Goal: Task Accomplishment & Management: Manage account settings

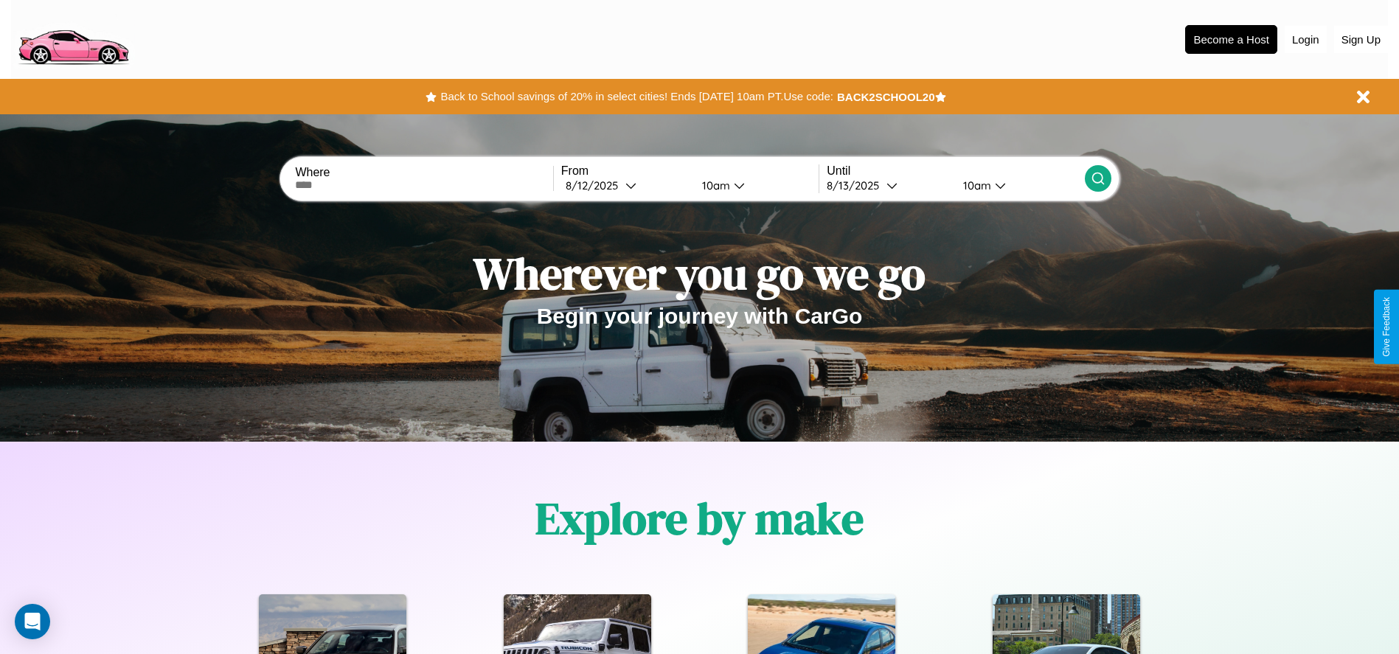
scroll to position [306, 0]
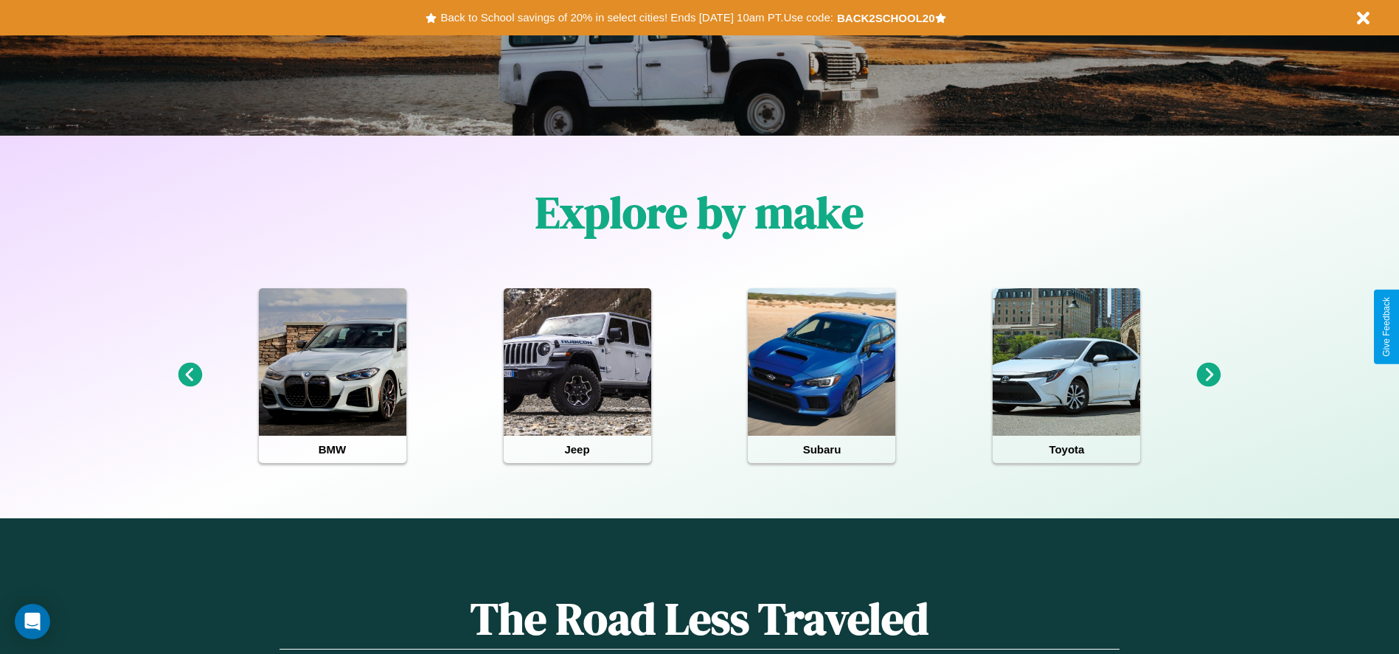
click at [1209, 375] on icon at bounding box center [1209, 375] width 24 height 24
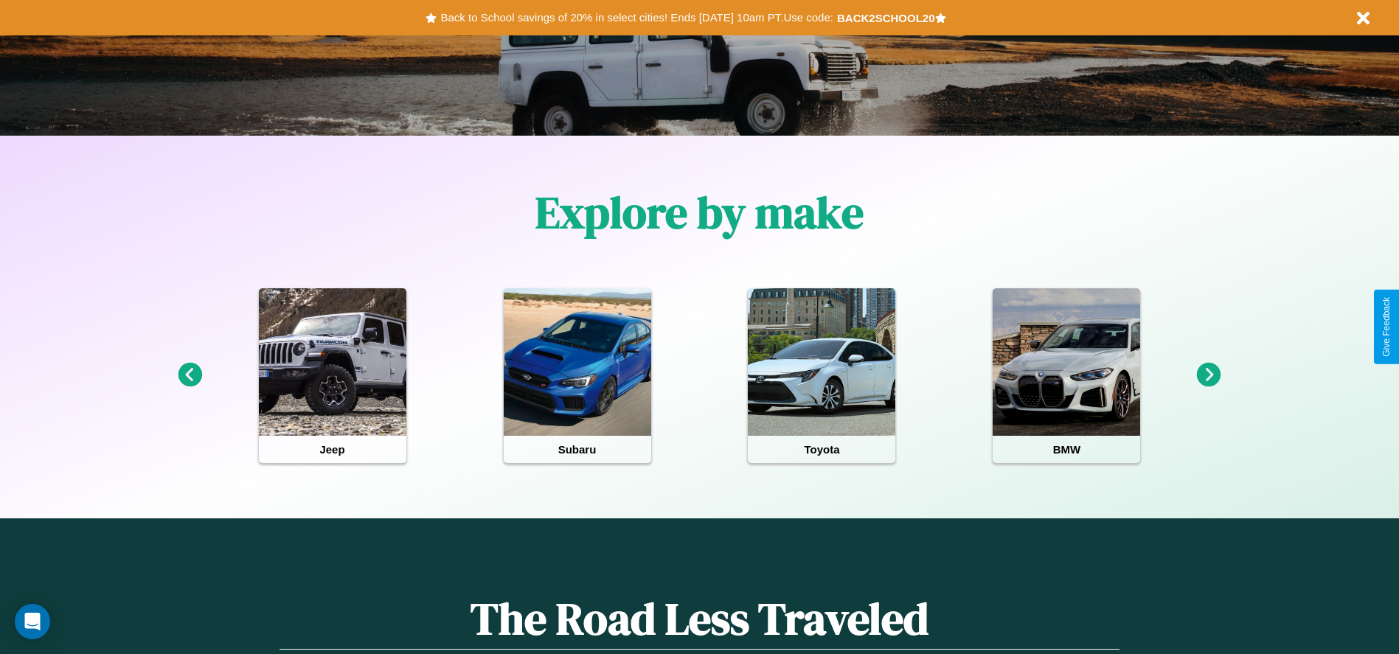
click at [1209, 375] on icon at bounding box center [1209, 375] width 24 height 24
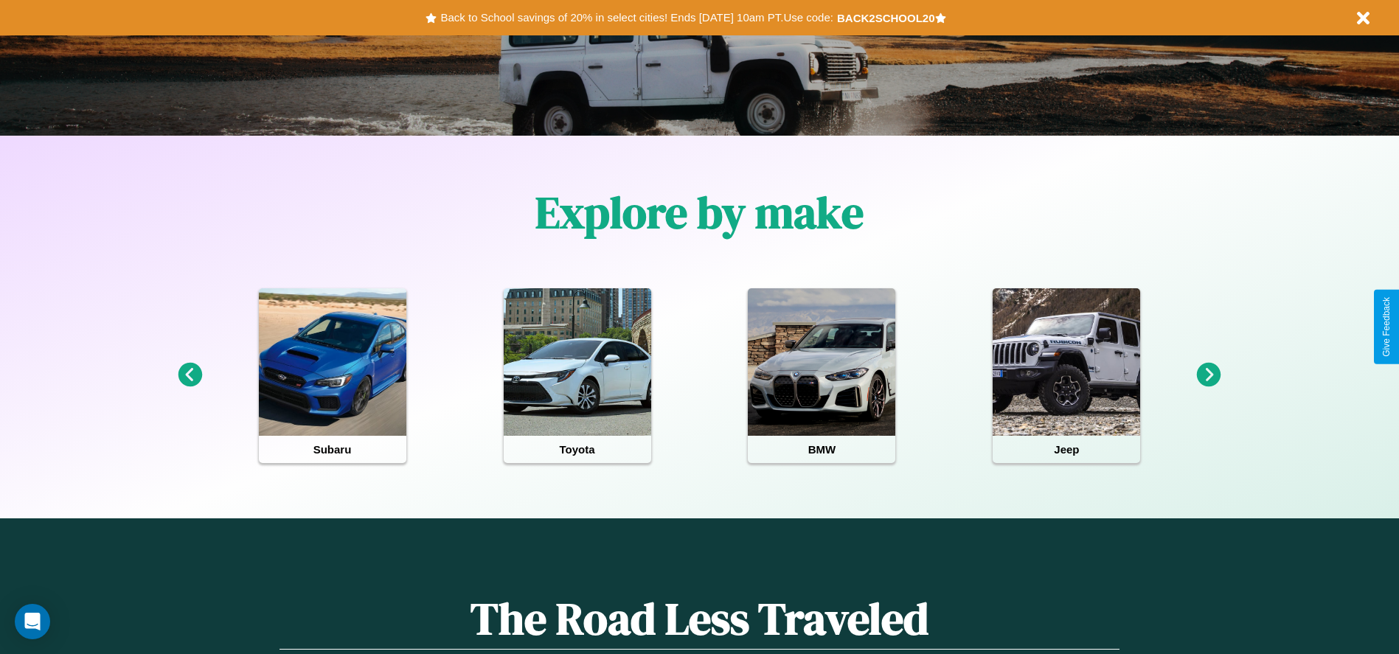
click at [1209, 375] on icon at bounding box center [1209, 375] width 24 height 24
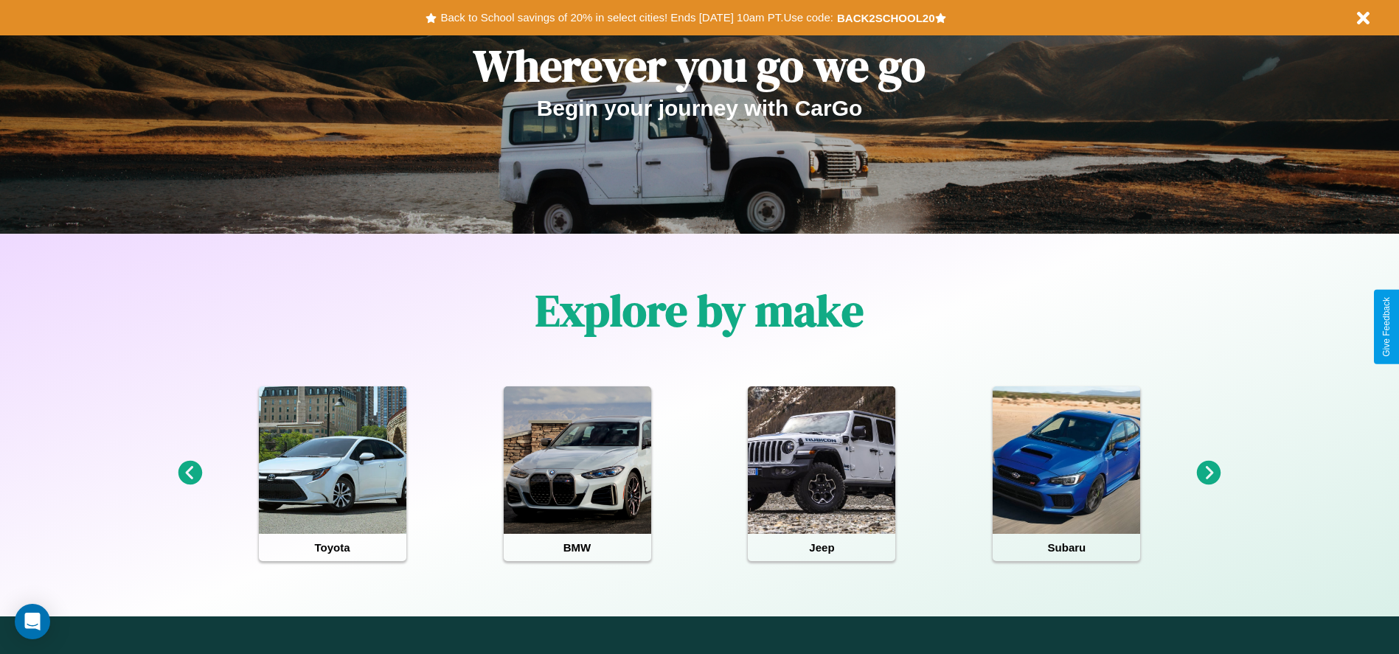
scroll to position [0, 0]
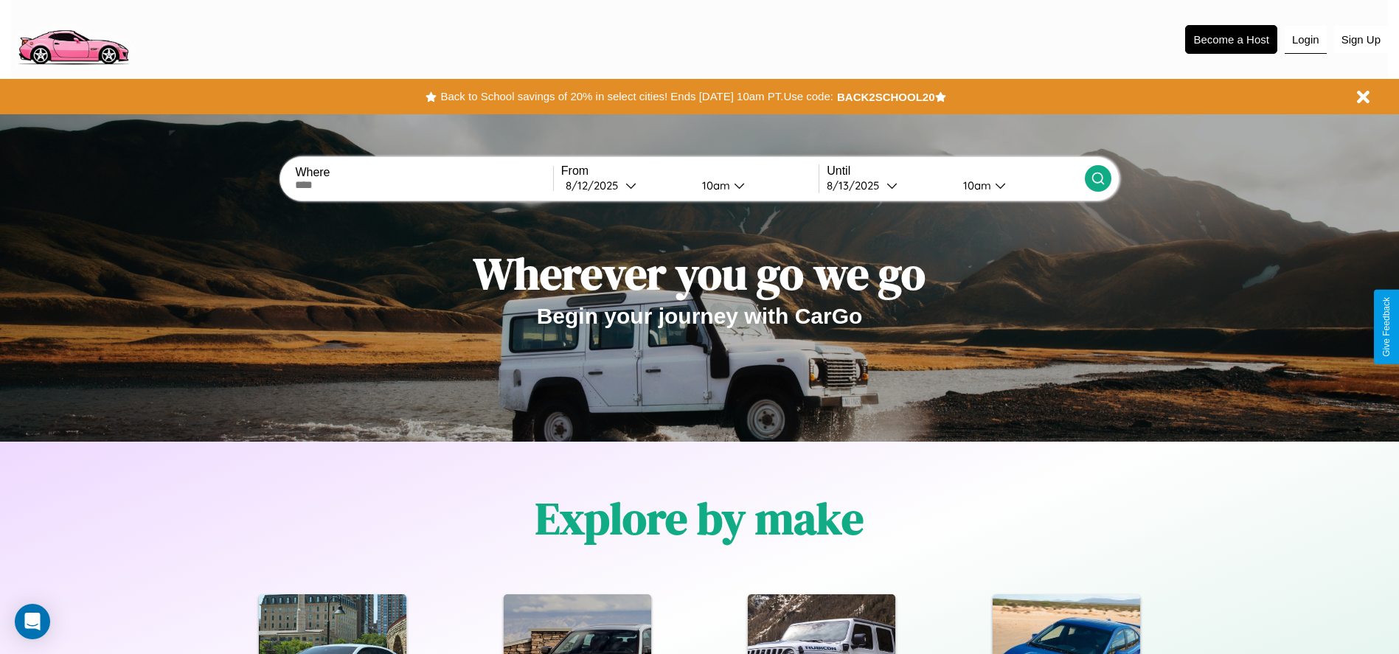
click at [1306, 39] on button "Login" at bounding box center [1306, 40] width 42 height 28
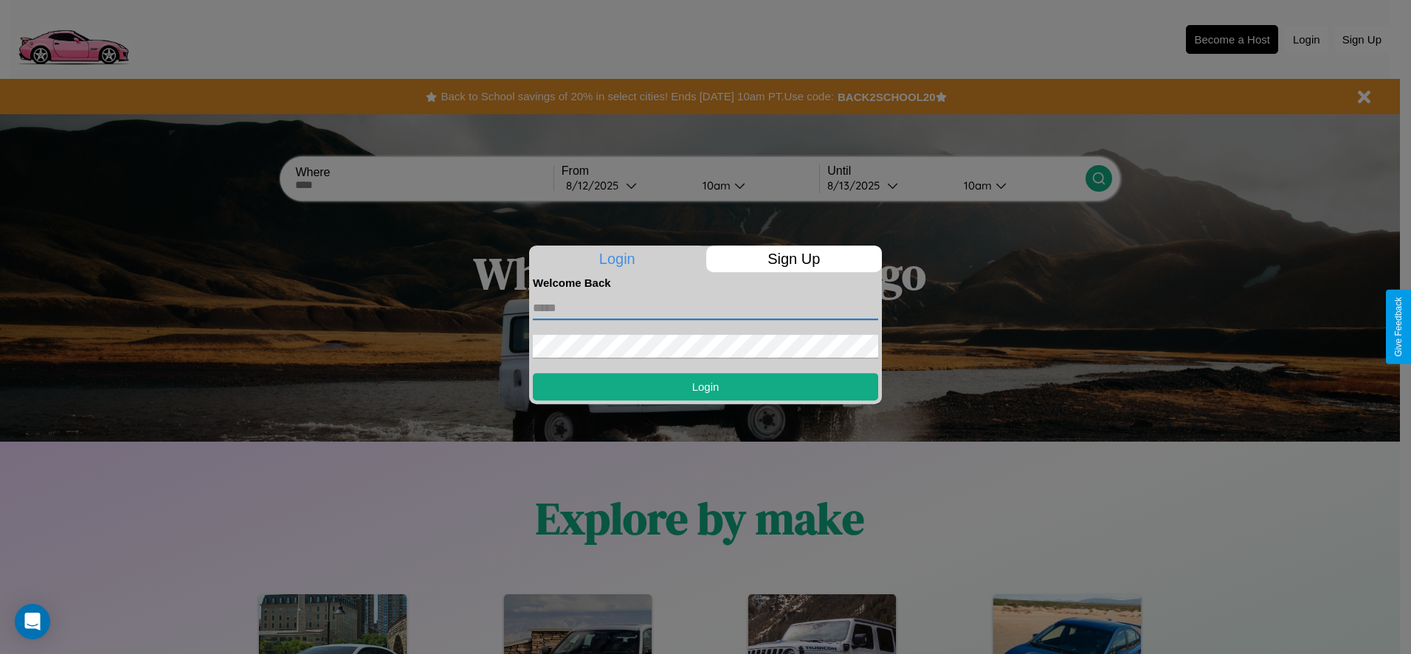
click at [705, 308] on input "text" at bounding box center [705, 309] width 345 height 24
type input "**********"
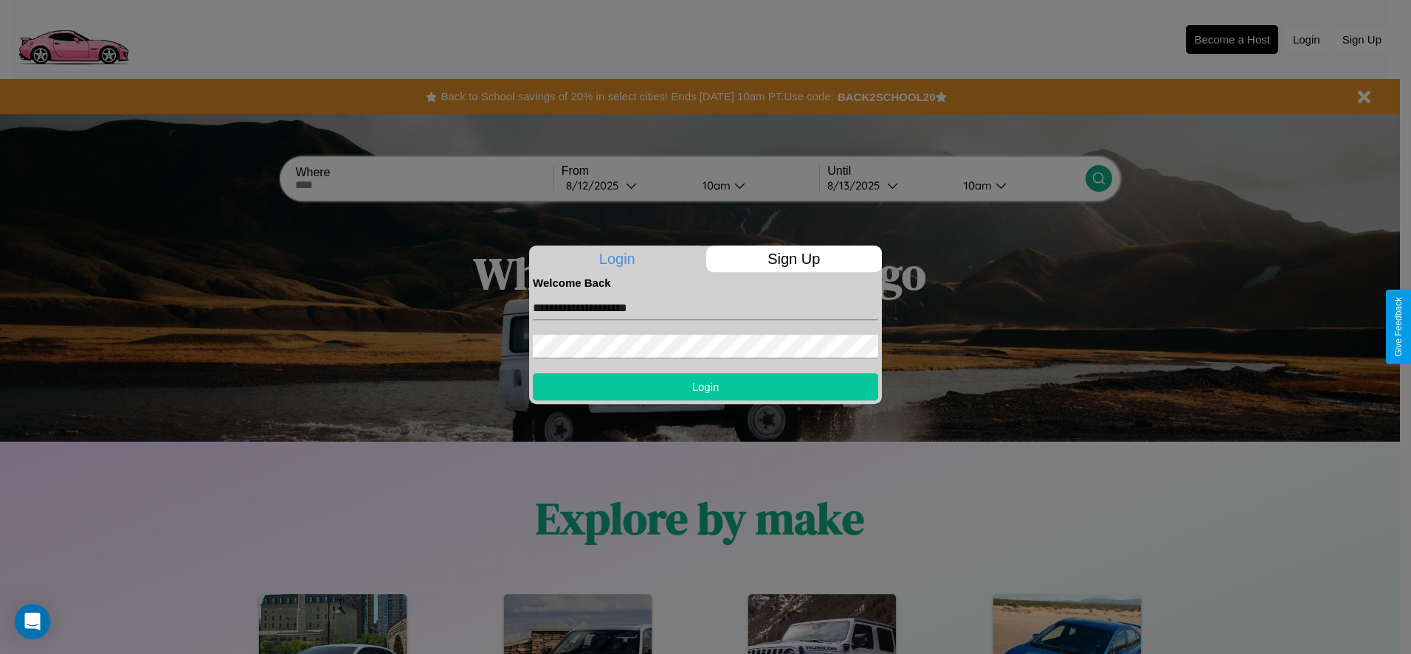
click at [705, 387] on button "Login" at bounding box center [705, 386] width 345 height 27
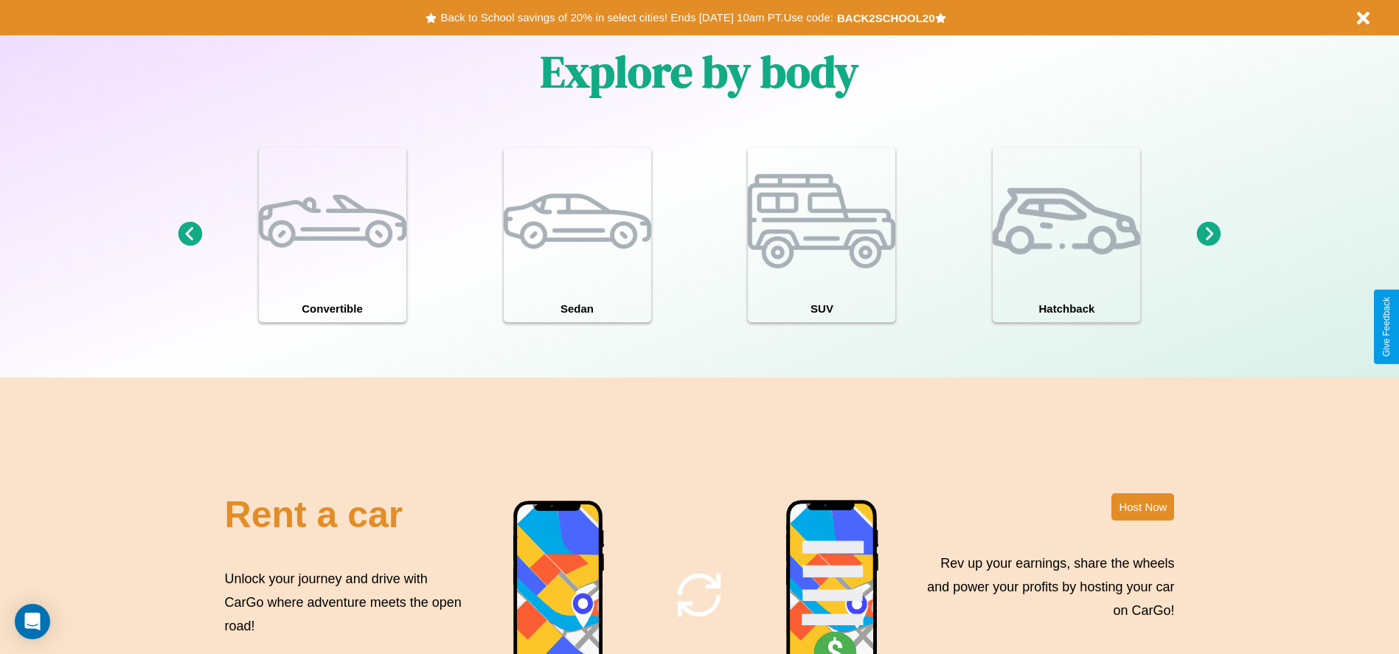
scroll to position [1785, 0]
